Goal: Check status: Check status

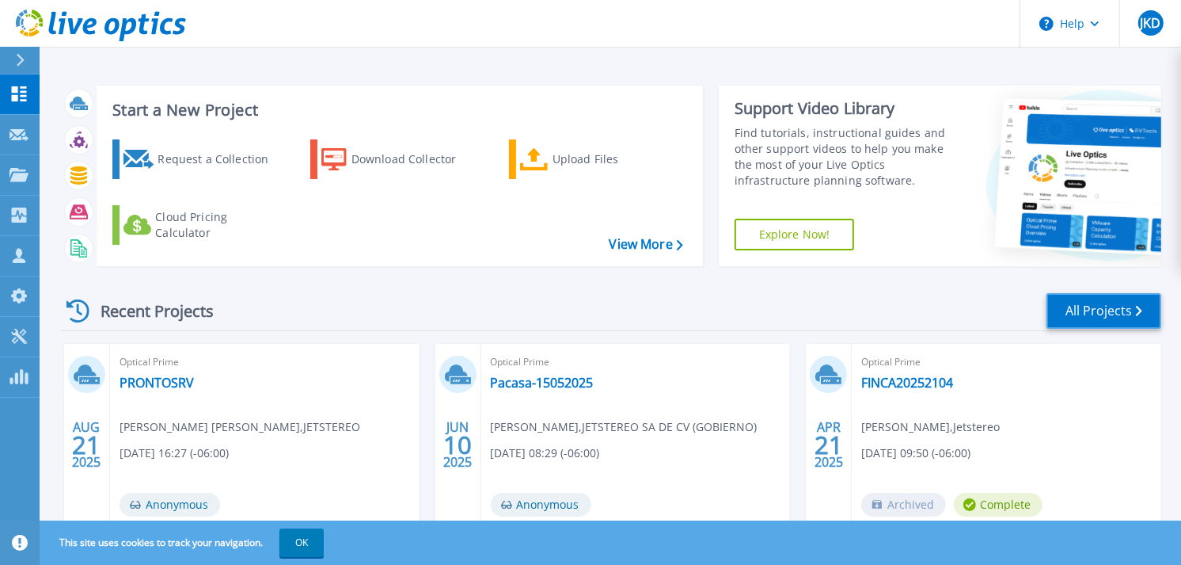
click at [1105, 302] on link "All Projects" at bounding box center [1104, 311] width 115 height 36
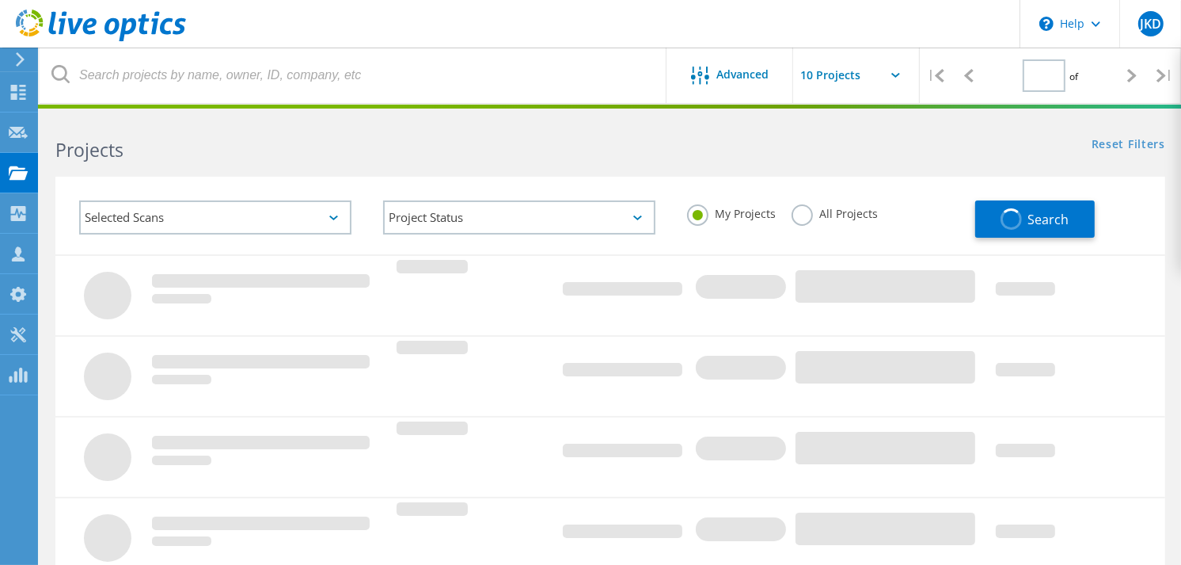
type input "1"
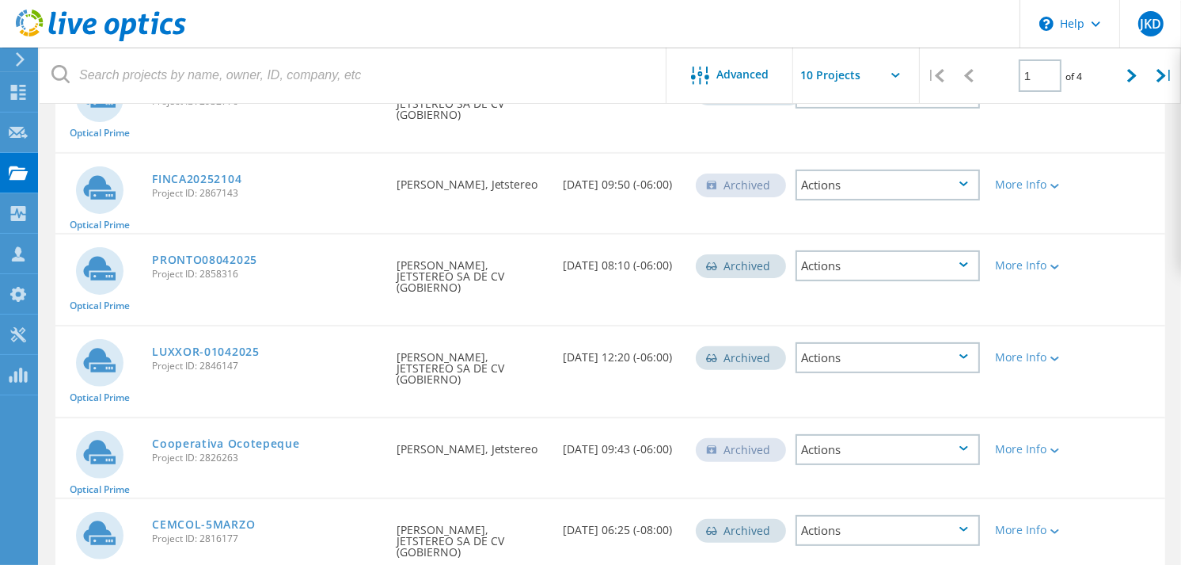
scroll to position [352, 0]
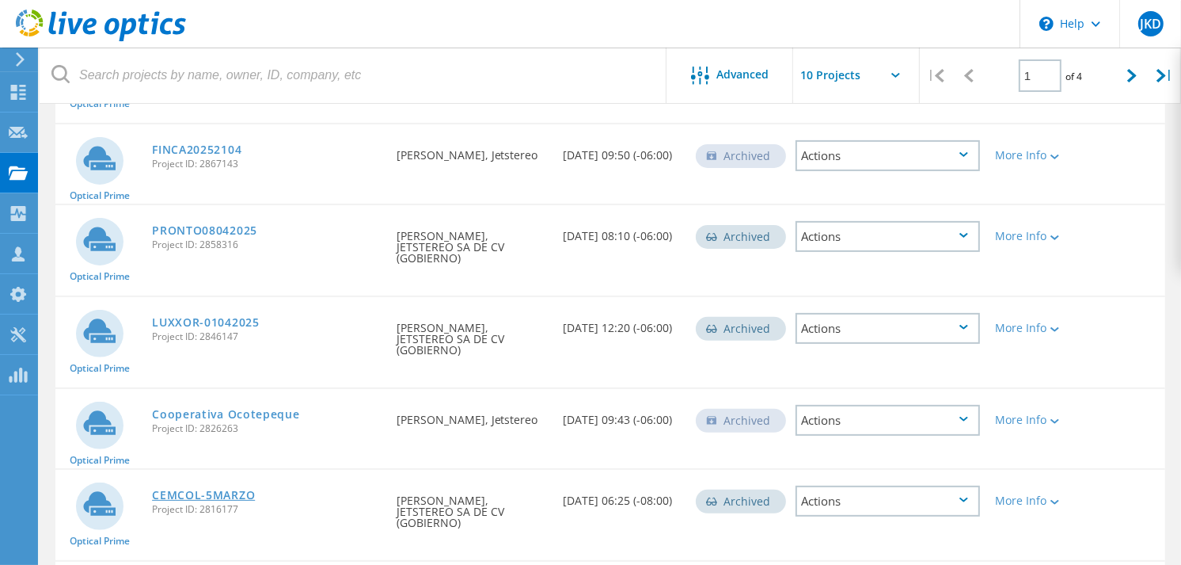
click at [212, 489] on link "CEMCOL-5MARZO" at bounding box center [203, 494] width 103 height 11
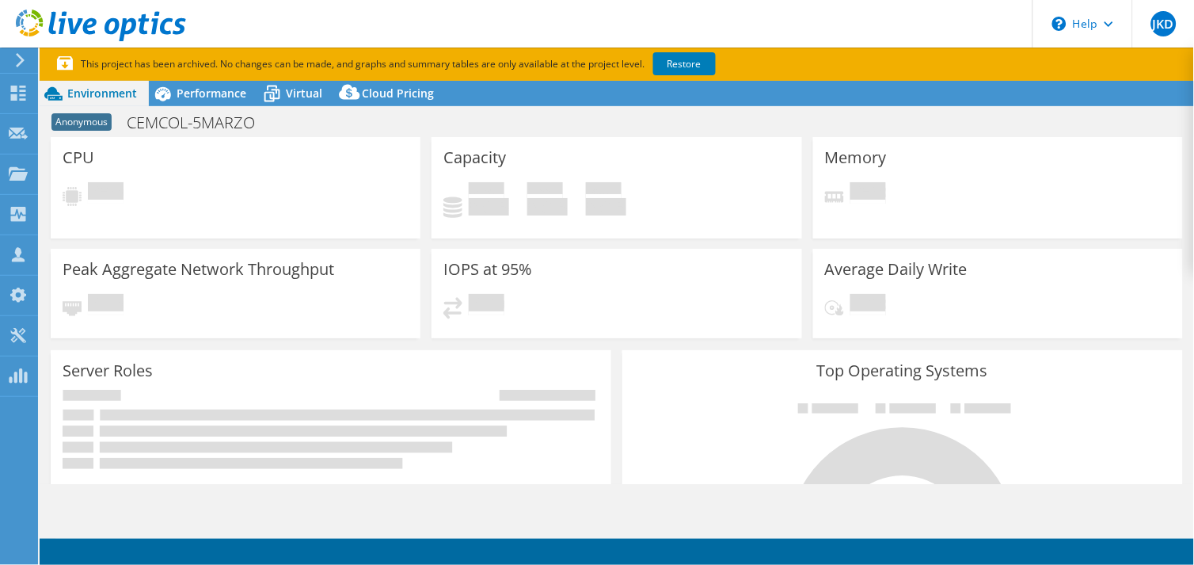
select select "USD"
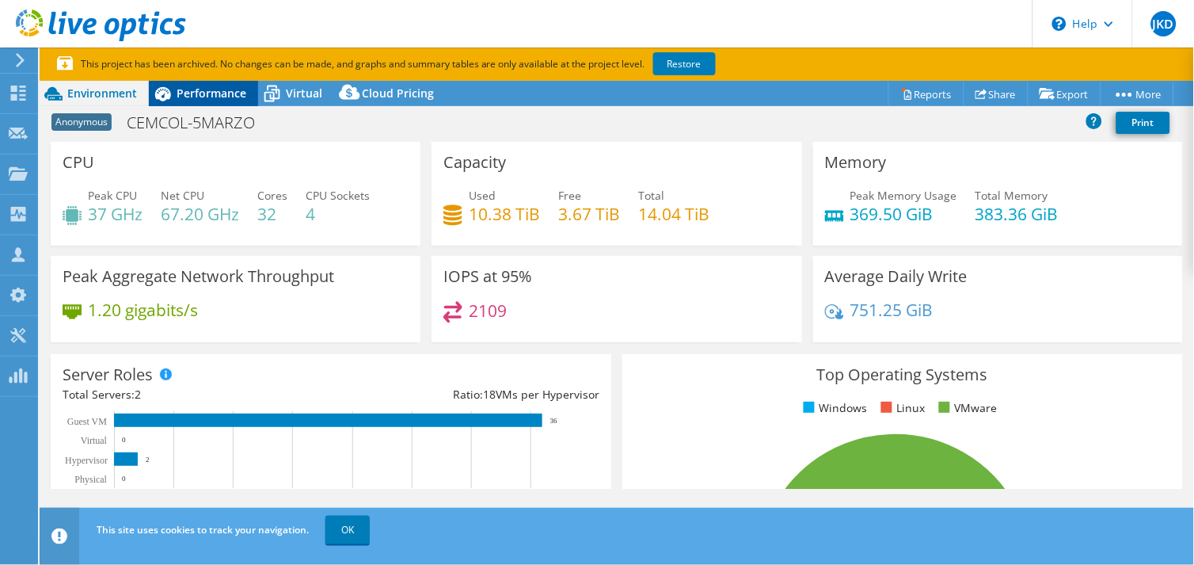
click at [215, 93] on span "Performance" at bounding box center [212, 93] width 70 height 15
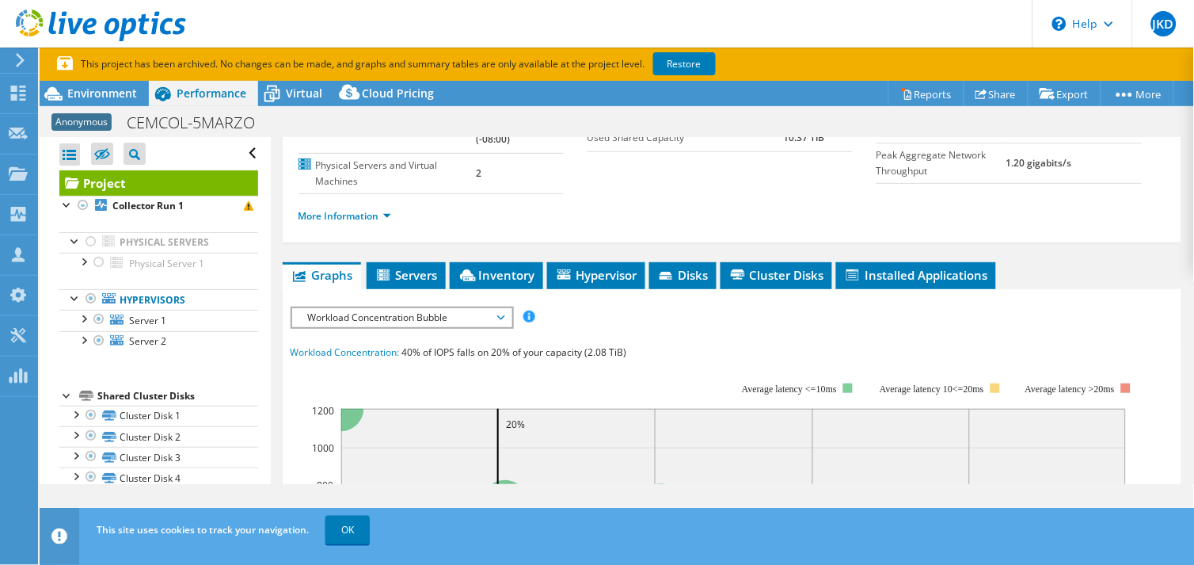
scroll to position [176, 0]
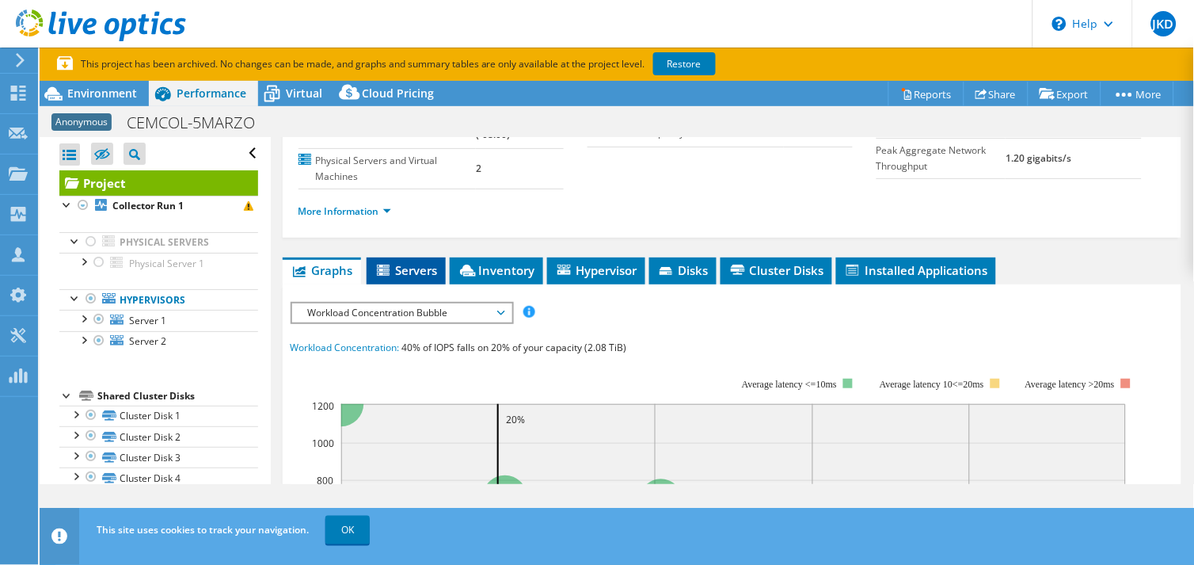
click at [416, 262] on span "Servers" at bounding box center [406, 270] width 63 height 16
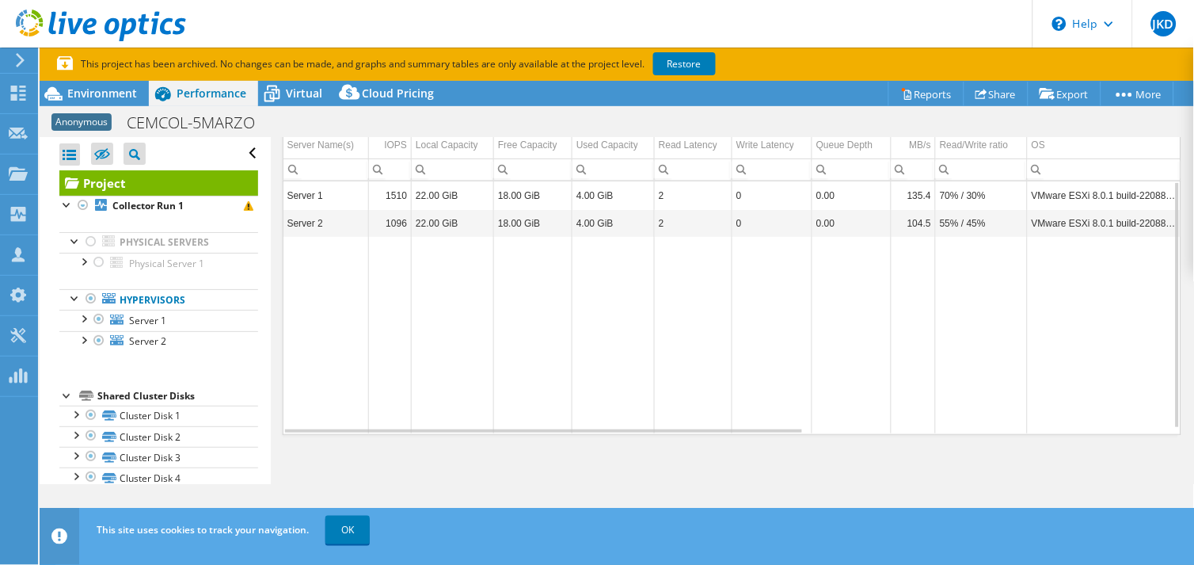
scroll to position [273, 0]
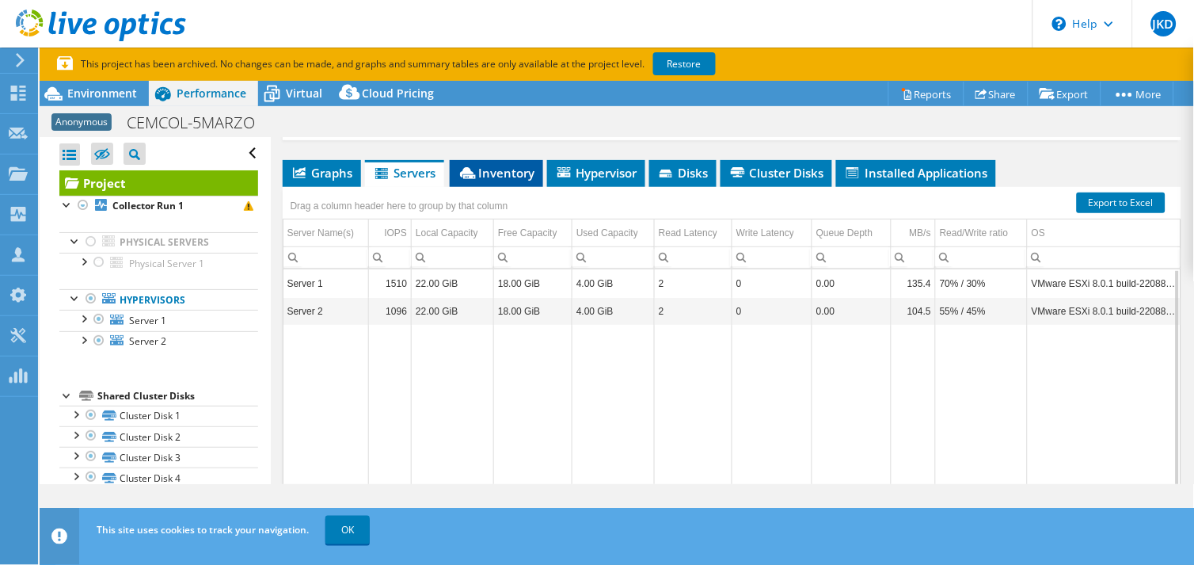
click at [505, 165] on span "Inventory" at bounding box center [497, 173] width 78 height 16
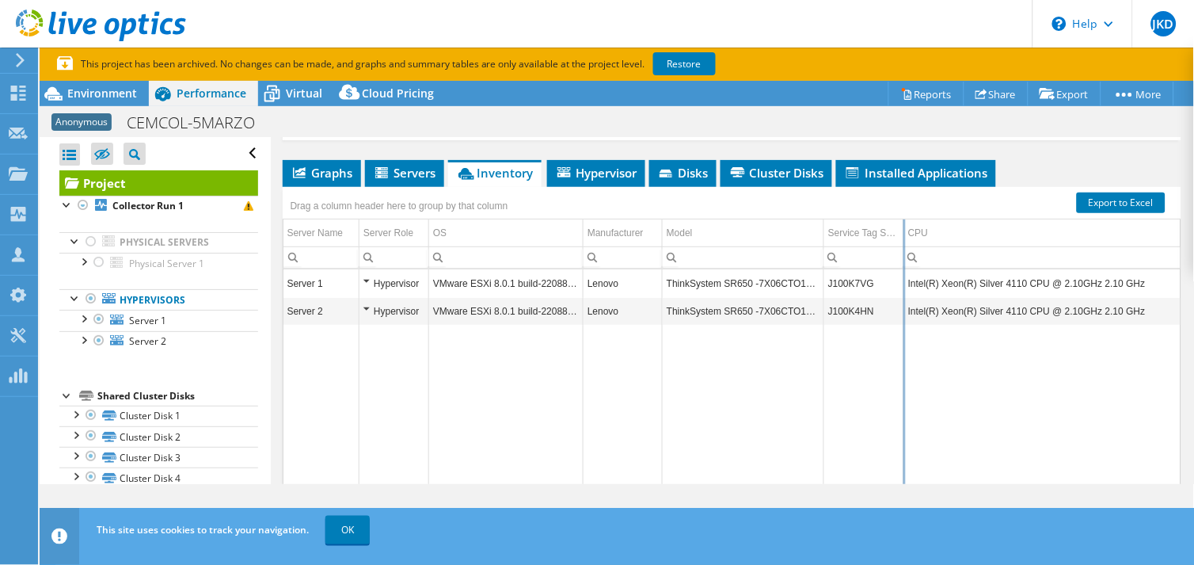
drag, startPoint x: 955, startPoint y: 219, endPoint x: 903, endPoint y: 223, distance: 52.5
click at [903, 223] on div "Drag a column header here to group by that column Server Name Server Role OS Ma…" at bounding box center [732, 355] width 899 height 336
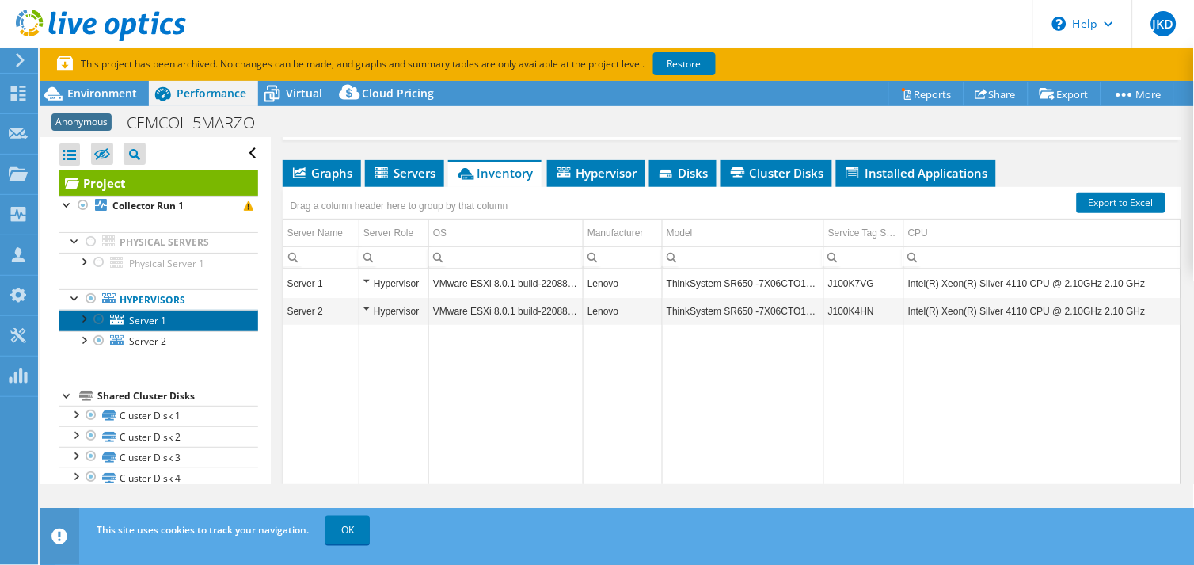
click at [141, 326] on span "Server 1" at bounding box center [147, 320] width 37 height 13
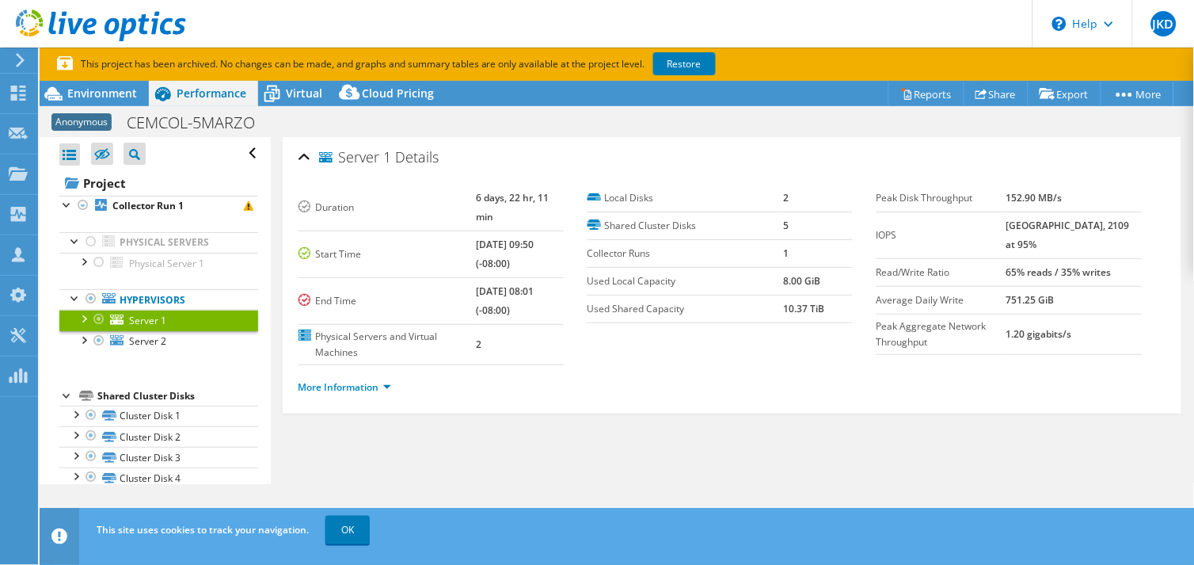
scroll to position [0, 0]
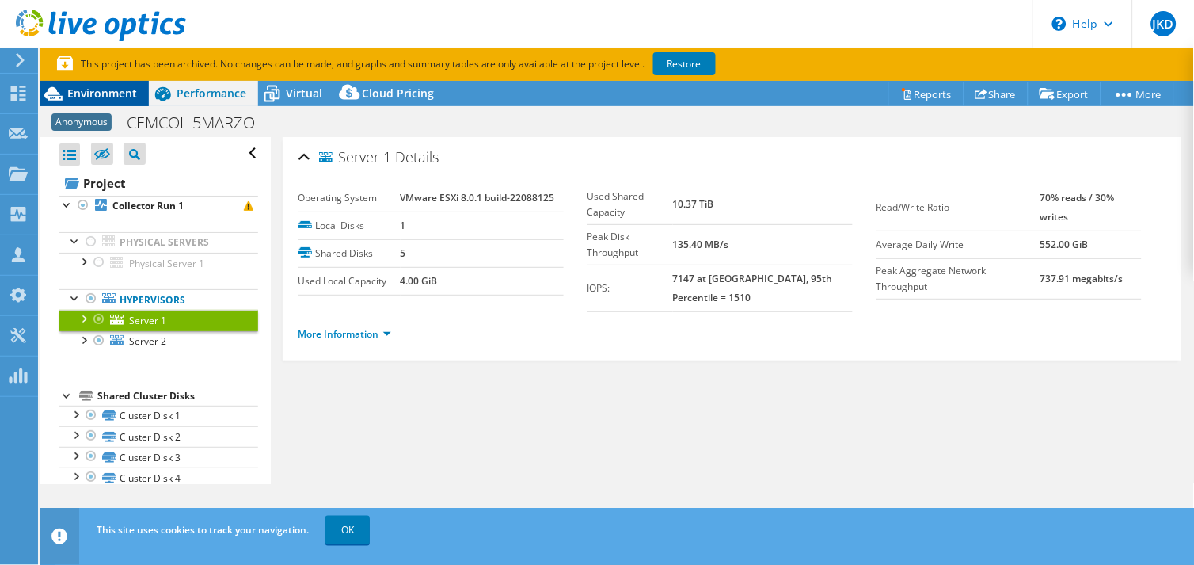
click at [77, 93] on span "Environment" at bounding box center [102, 93] width 70 height 15
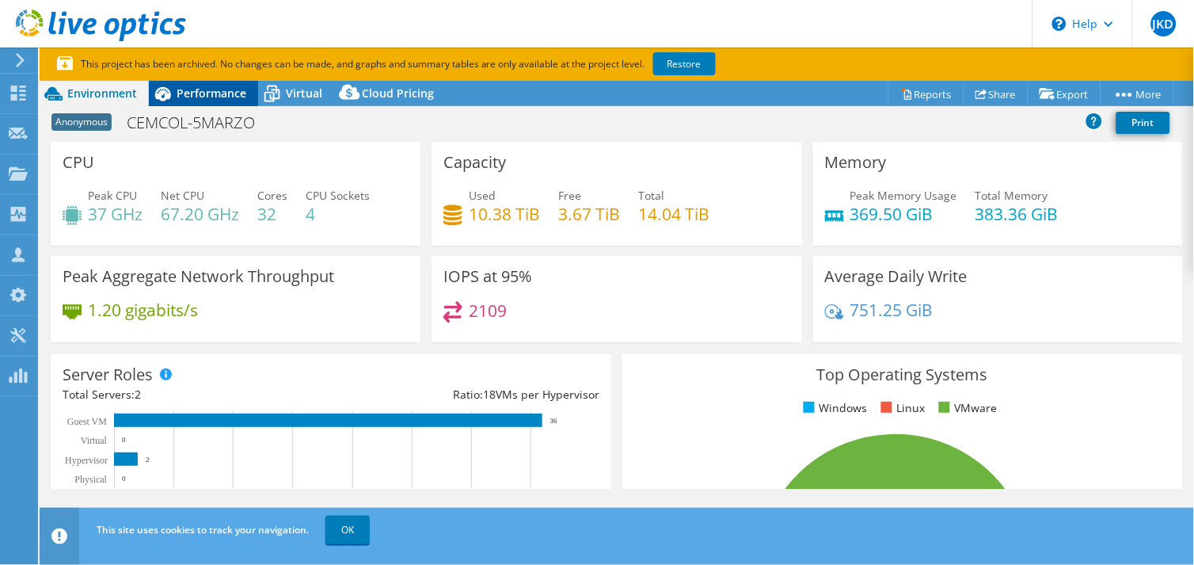
click at [225, 93] on span "Performance" at bounding box center [212, 93] width 70 height 15
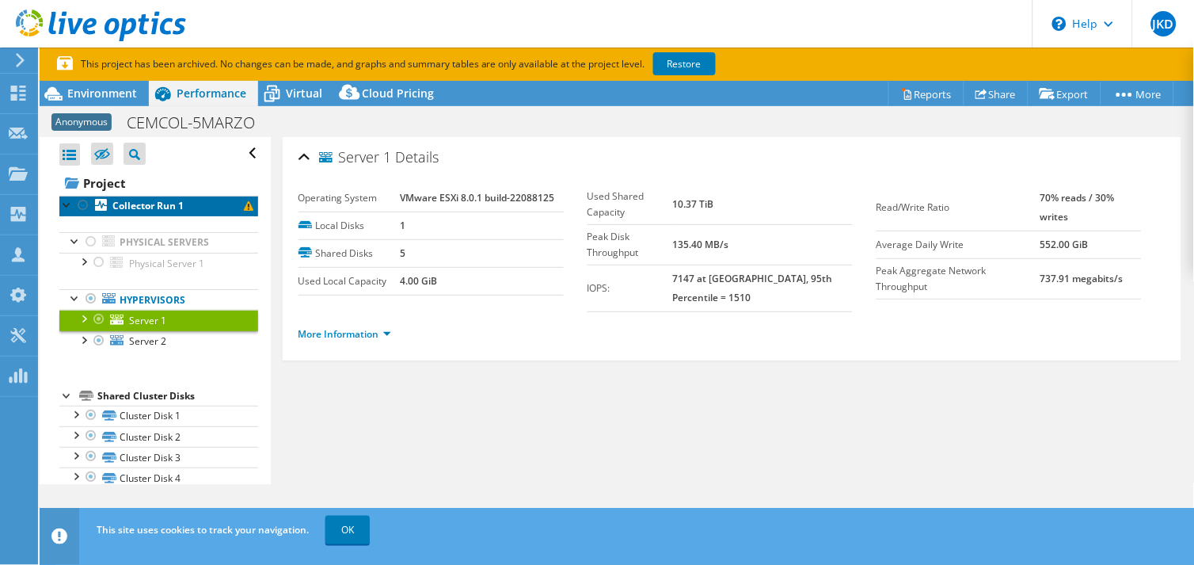
click at [159, 209] on b "Collector Run 1" at bounding box center [147, 205] width 71 height 13
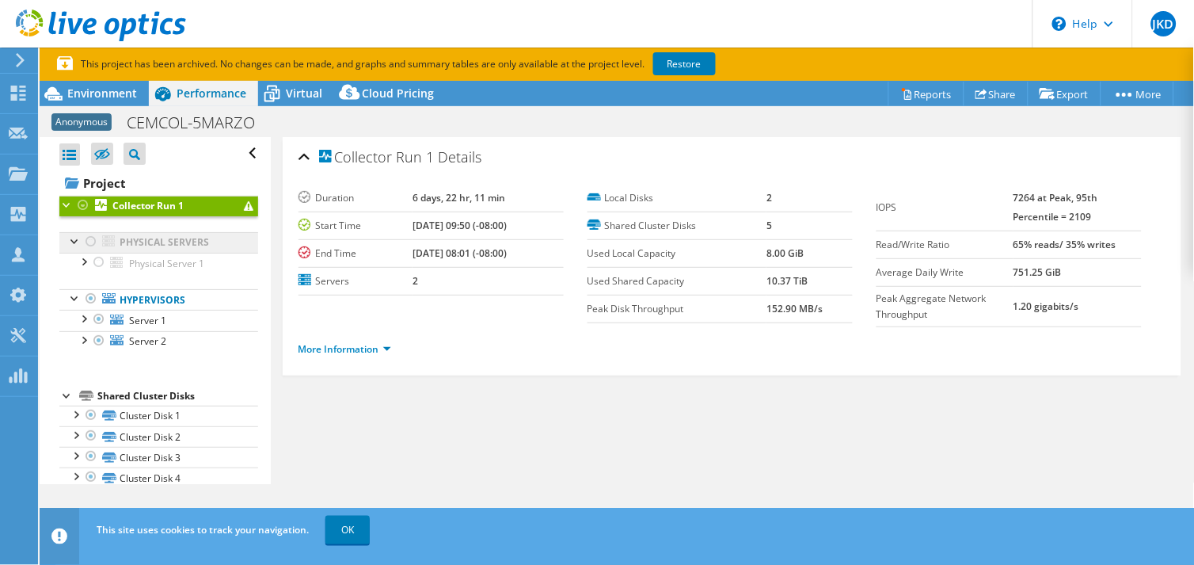
click at [171, 238] on link "Physical Servers" at bounding box center [158, 242] width 199 height 21
click at [81, 262] on div at bounding box center [83, 261] width 16 height 16
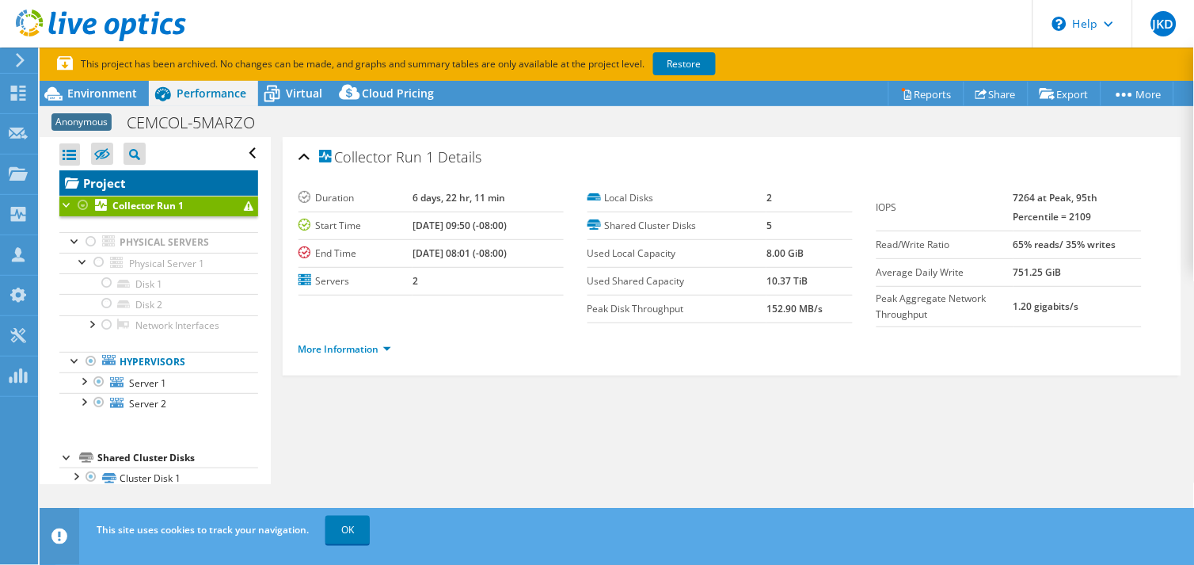
click at [109, 182] on link "Project" at bounding box center [158, 182] width 199 height 25
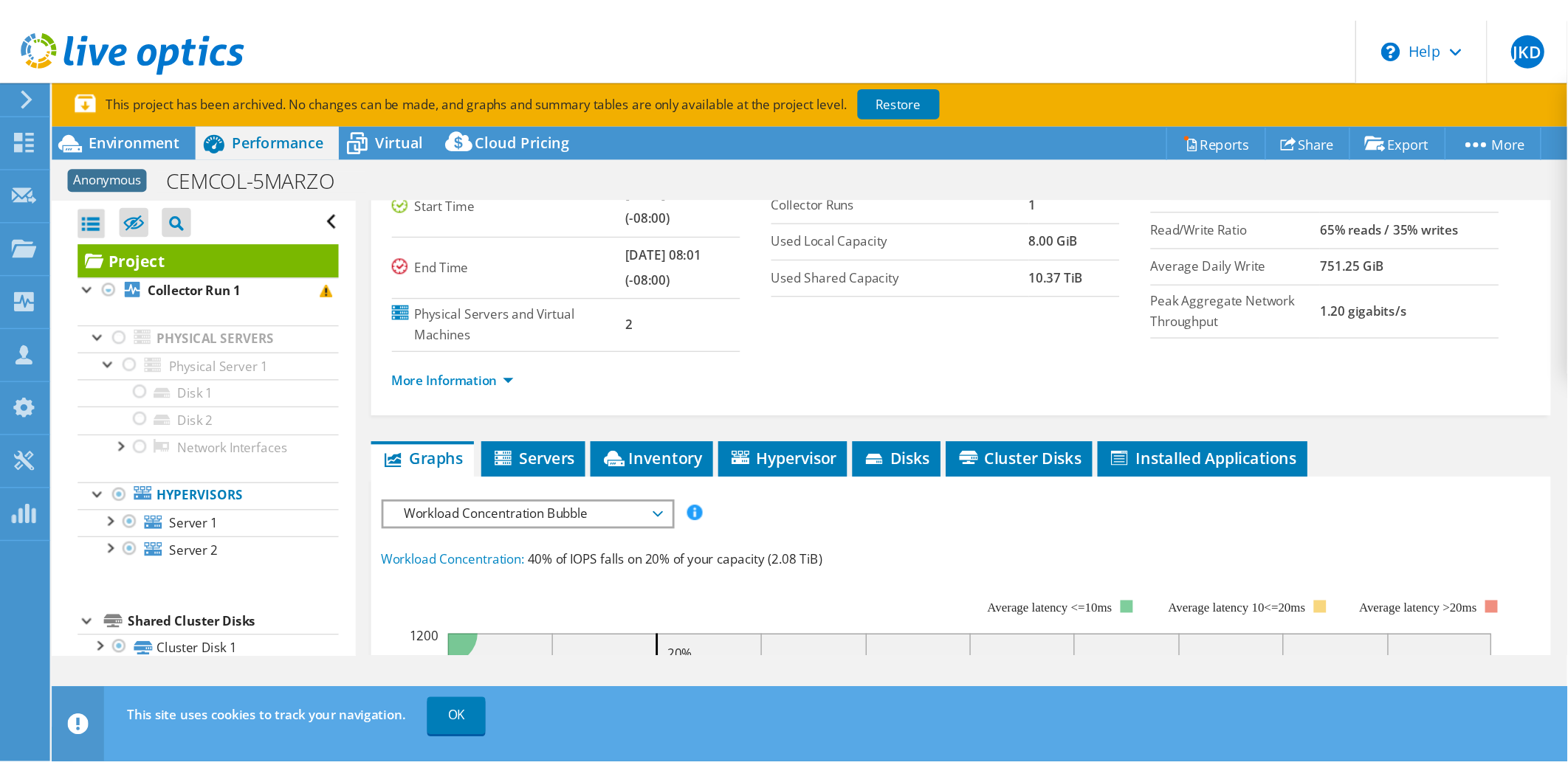
scroll to position [82, 0]
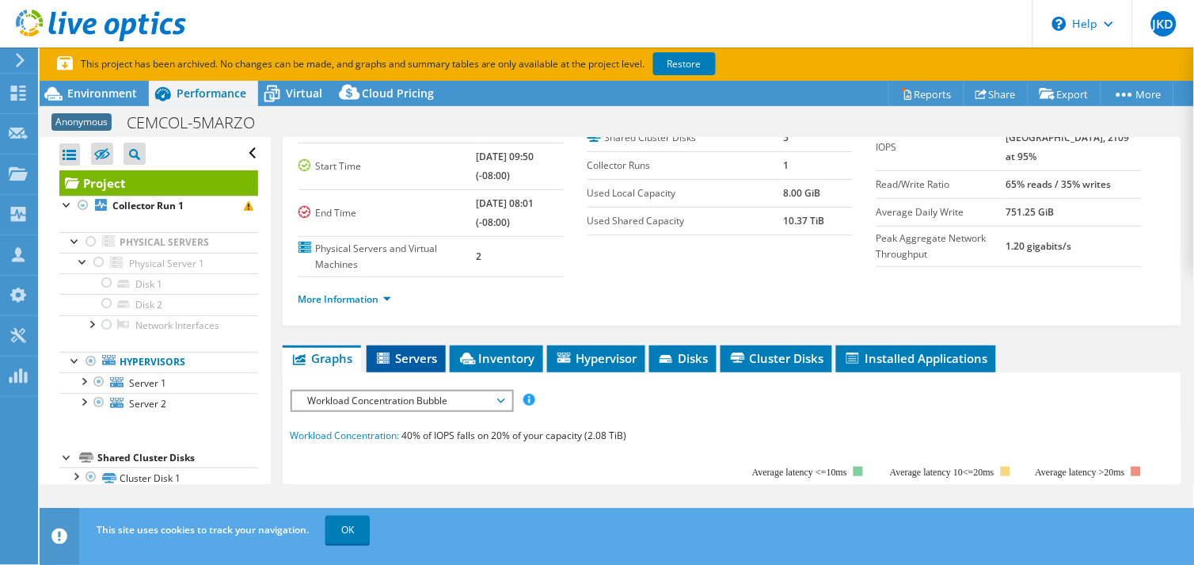
click at [392, 352] on icon at bounding box center [385, 358] width 16 height 13
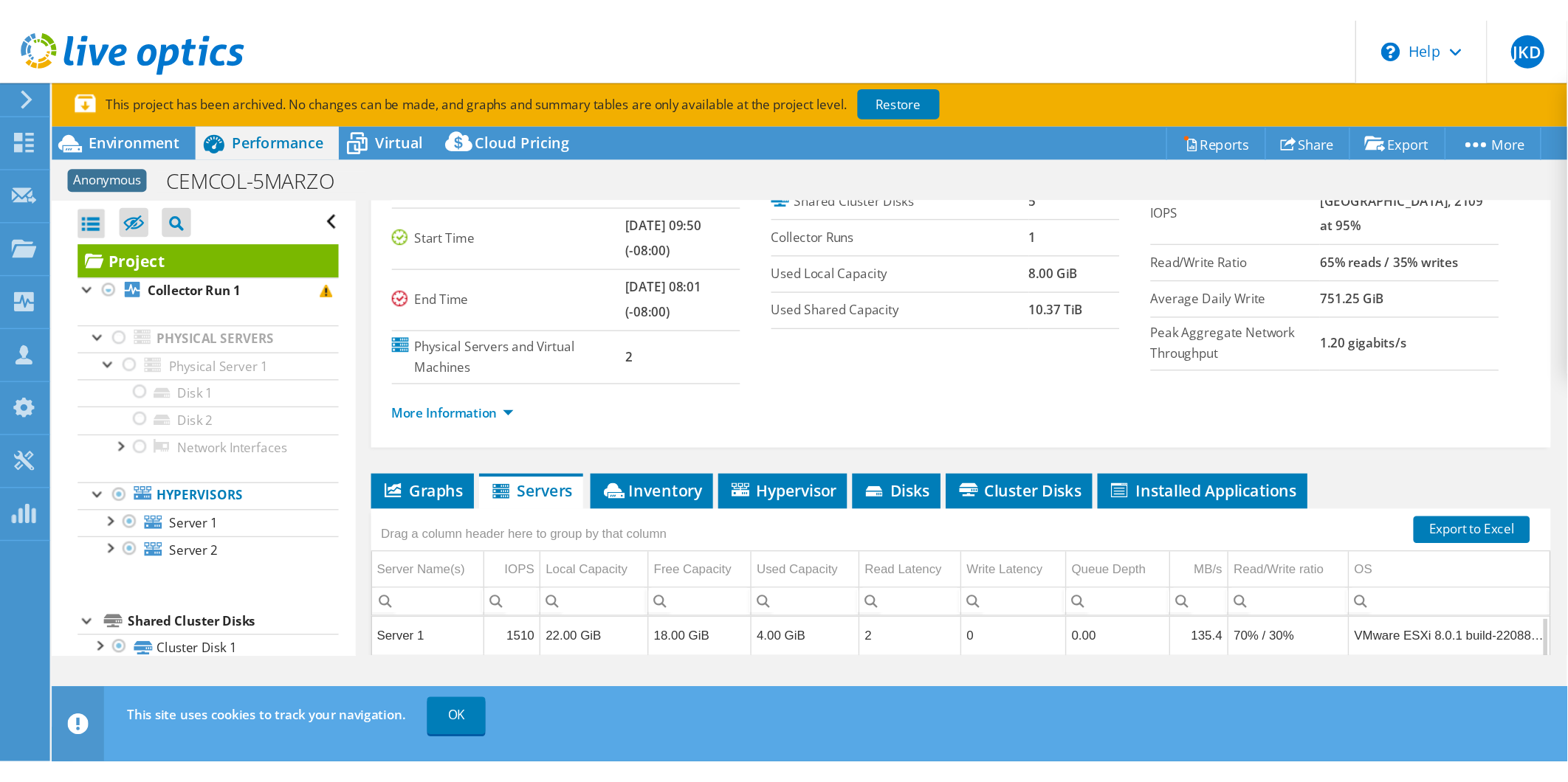
scroll to position [51, 0]
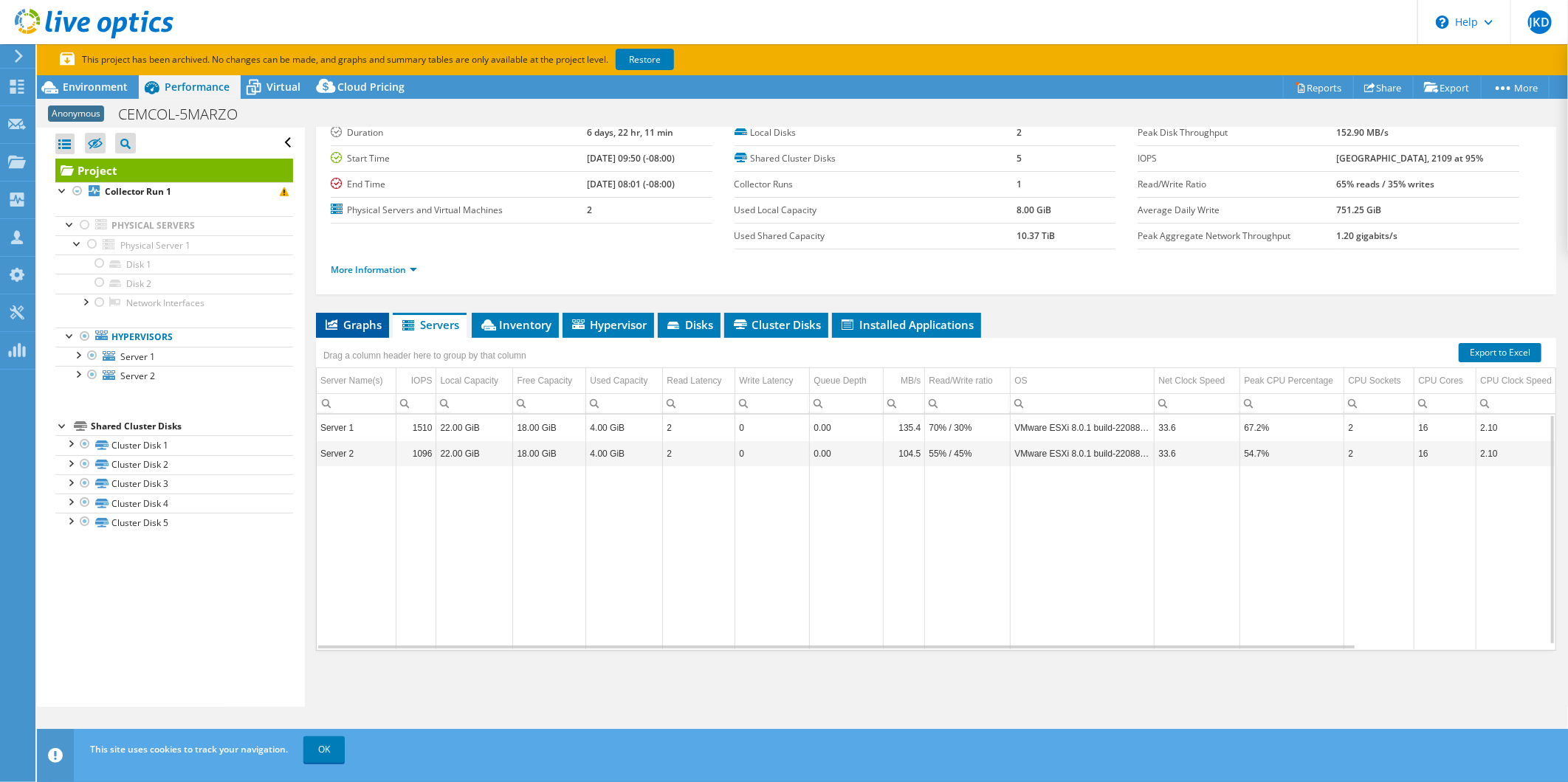
click at [374, 322] on span "Graphs" at bounding box center [352, 324] width 59 height 15
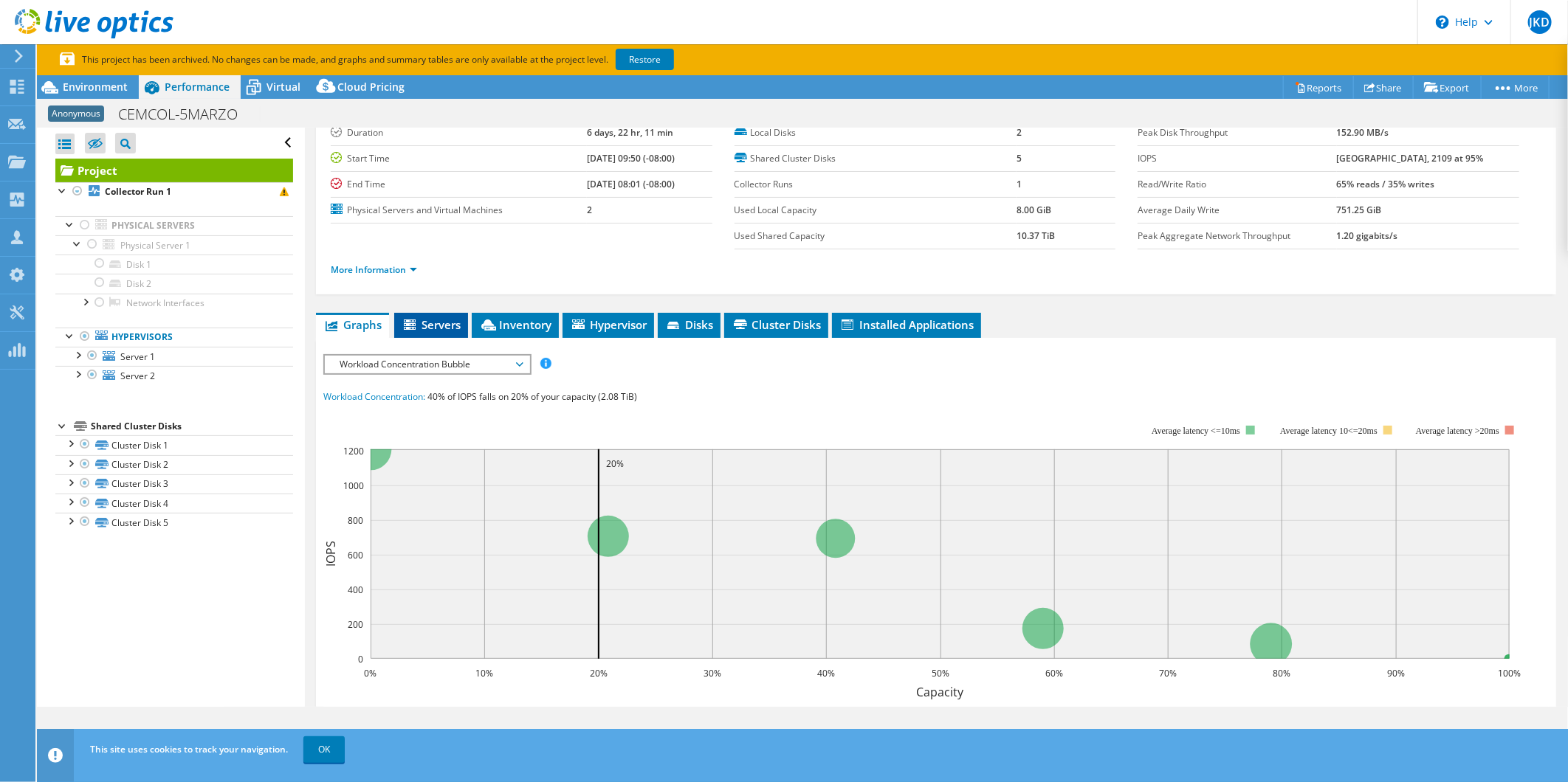
click at [458, 322] on span "Servers" at bounding box center [431, 324] width 59 height 15
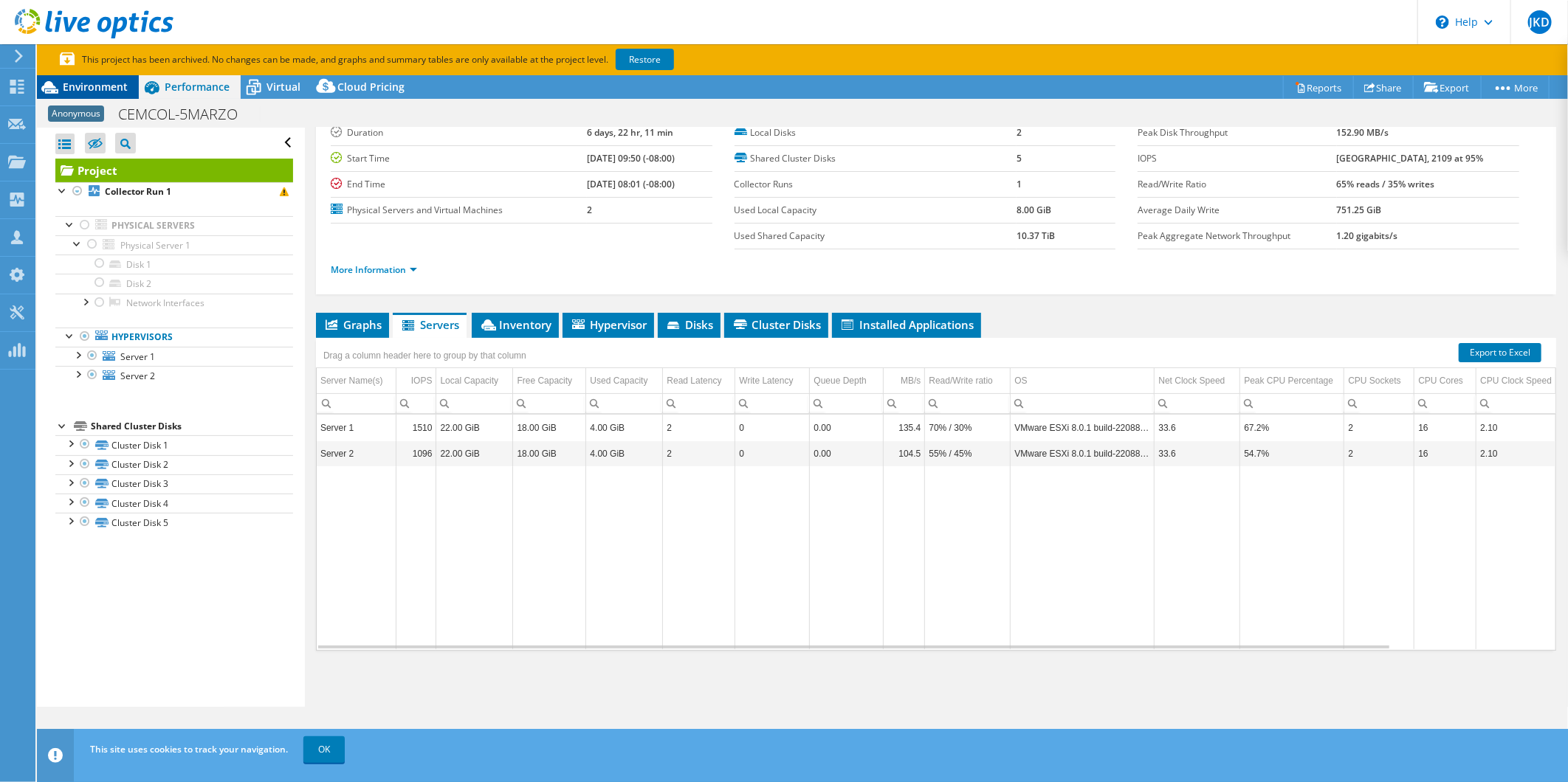
click at [78, 85] on span "Environment" at bounding box center [95, 87] width 65 height 14
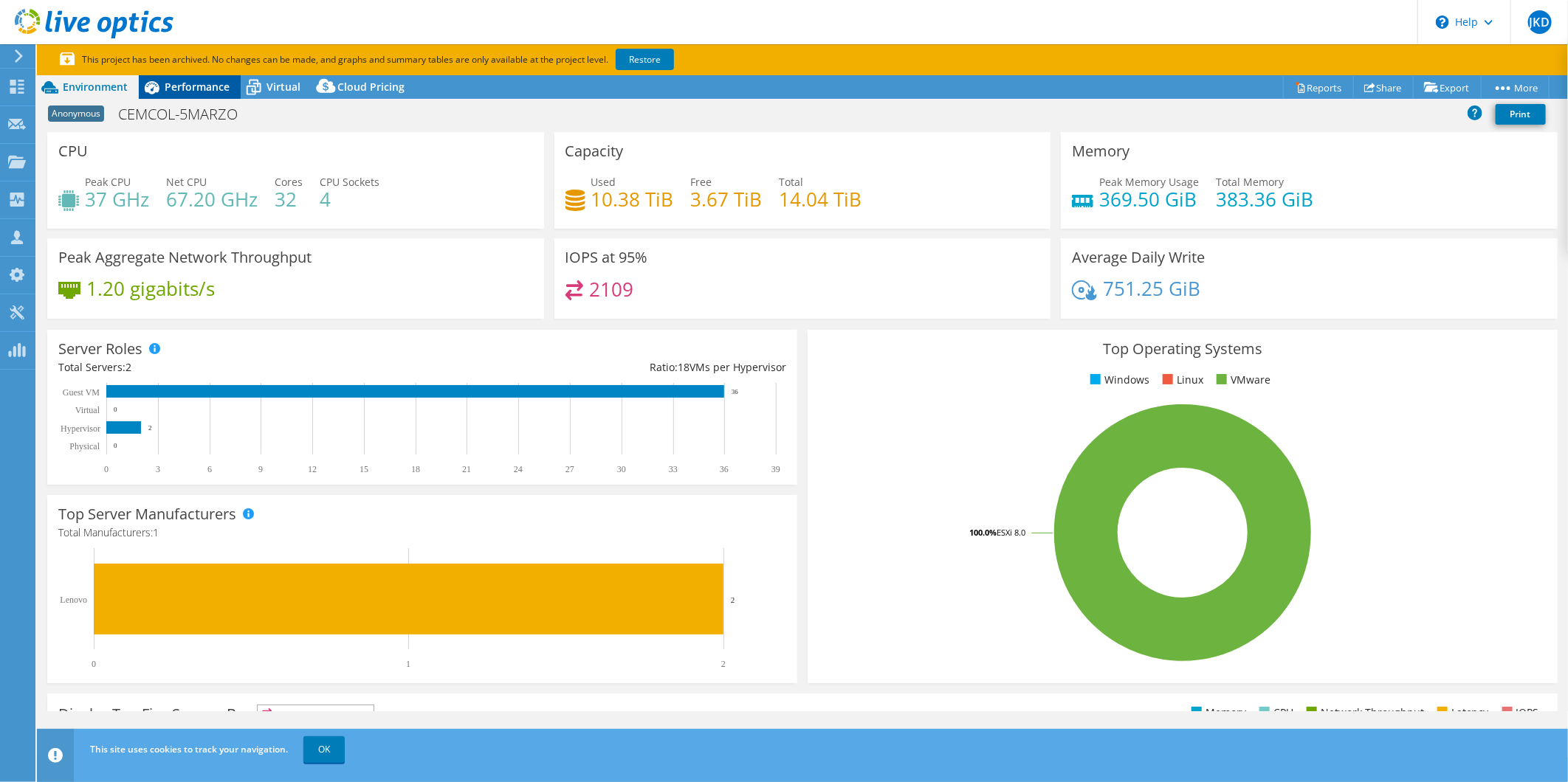
click at [211, 84] on span "Performance" at bounding box center [198, 87] width 65 height 14
